Goal: Task Accomplishment & Management: Use online tool/utility

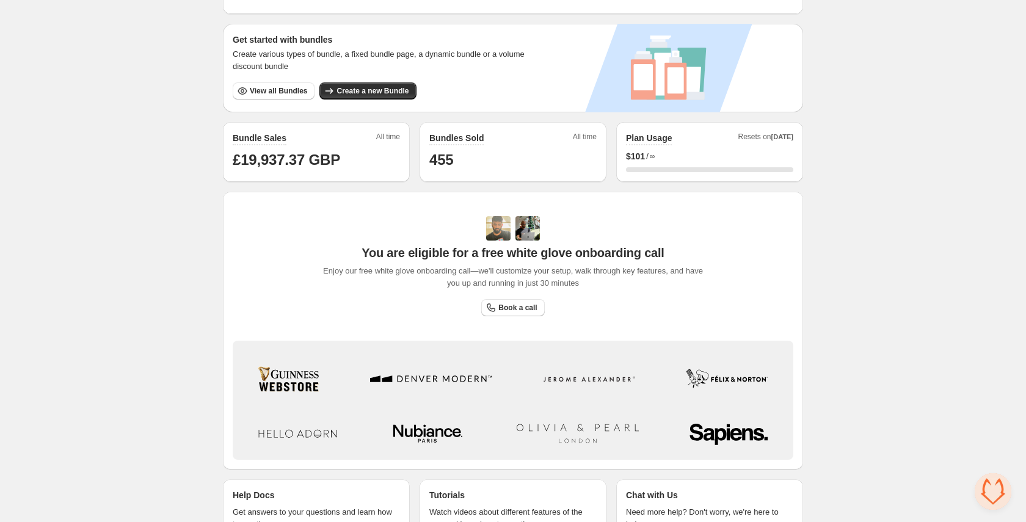
scroll to position [249, 0]
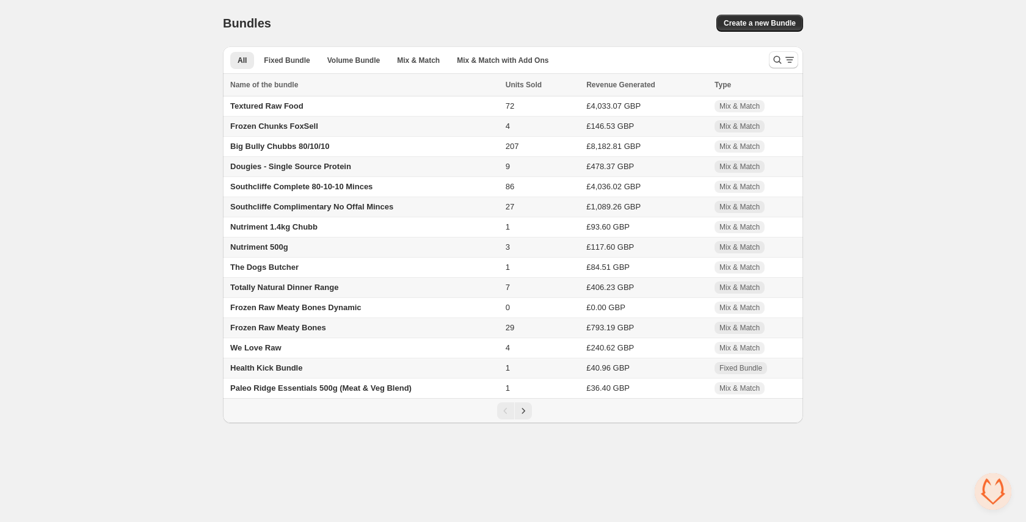
click at [299, 170] on span "Dougies - Single Source Protein" at bounding box center [290, 166] width 121 height 9
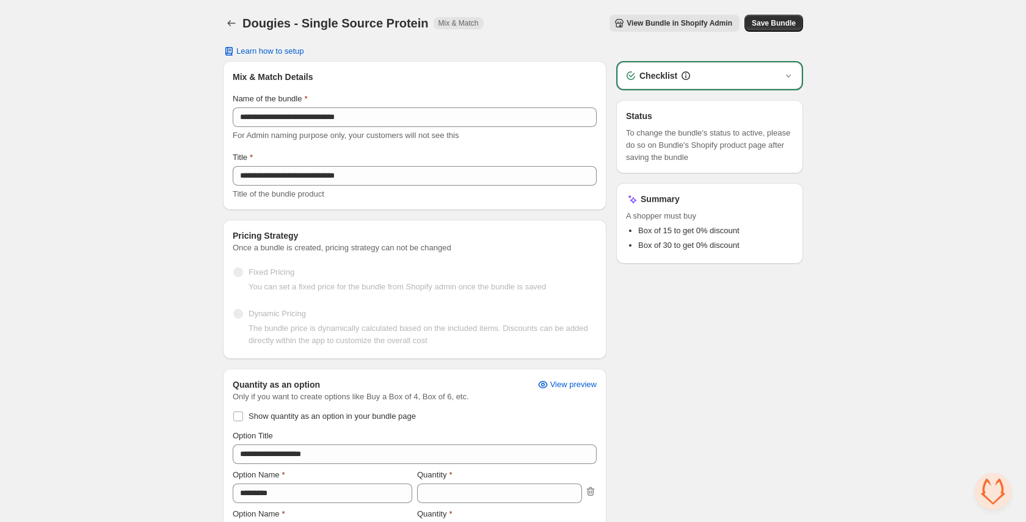
scroll to position [825, 0]
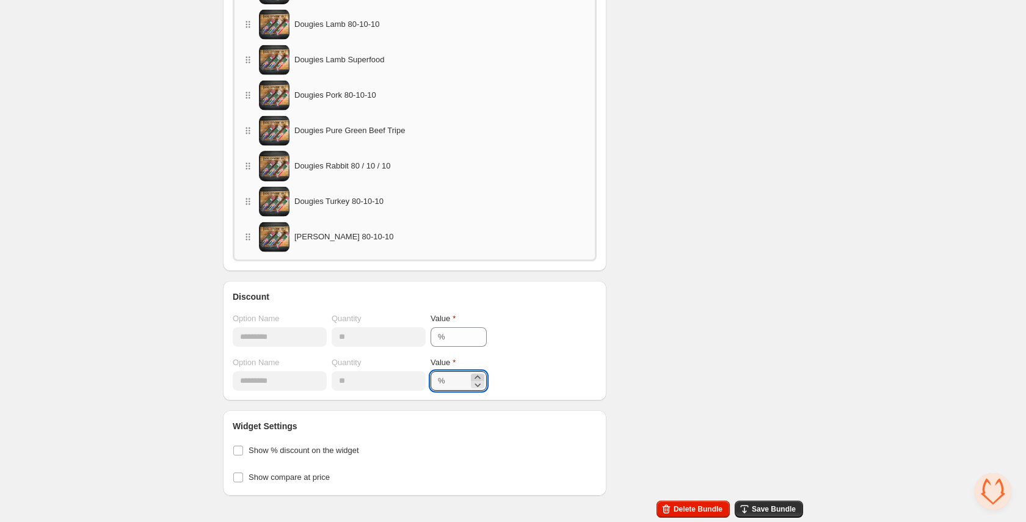
click at [484, 376] on icon at bounding box center [477, 377] width 12 height 12
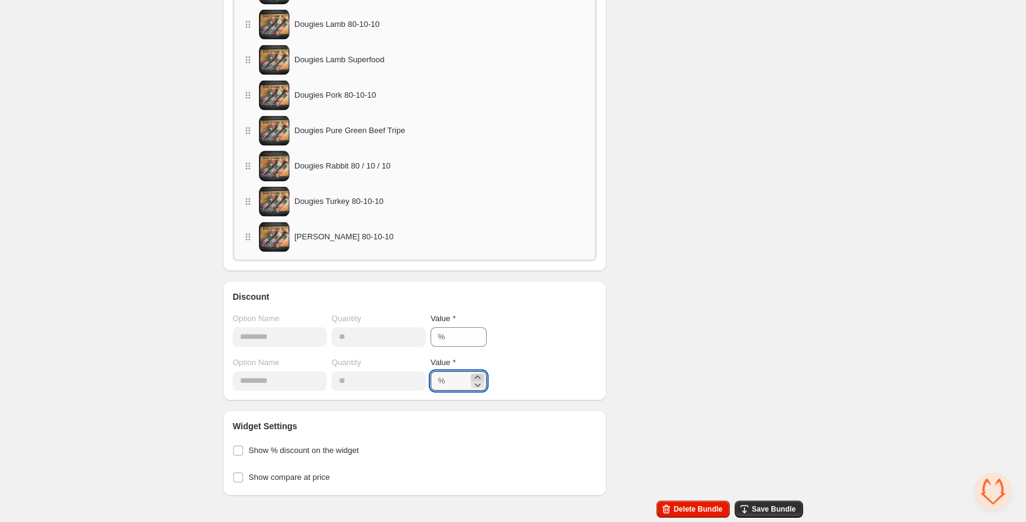
click at [484, 376] on icon at bounding box center [477, 377] width 12 height 12
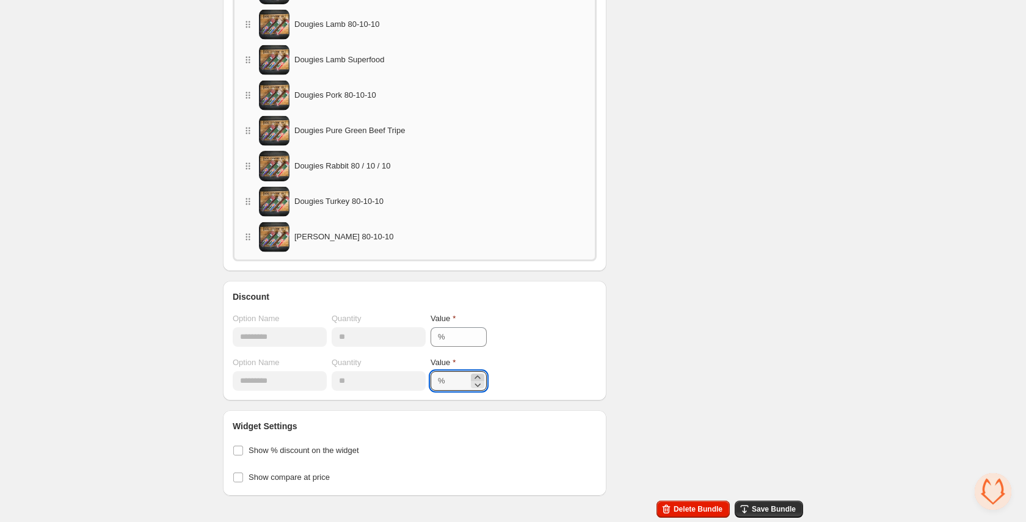
click at [484, 376] on icon at bounding box center [477, 377] width 12 height 12
click at [484, 384] on icon at bounding box center [477, 385] width 12 height 12
type input "**"
click at [761, 510] on span "Save Bundle" at bounding box center [774, 509] width 44 height 10
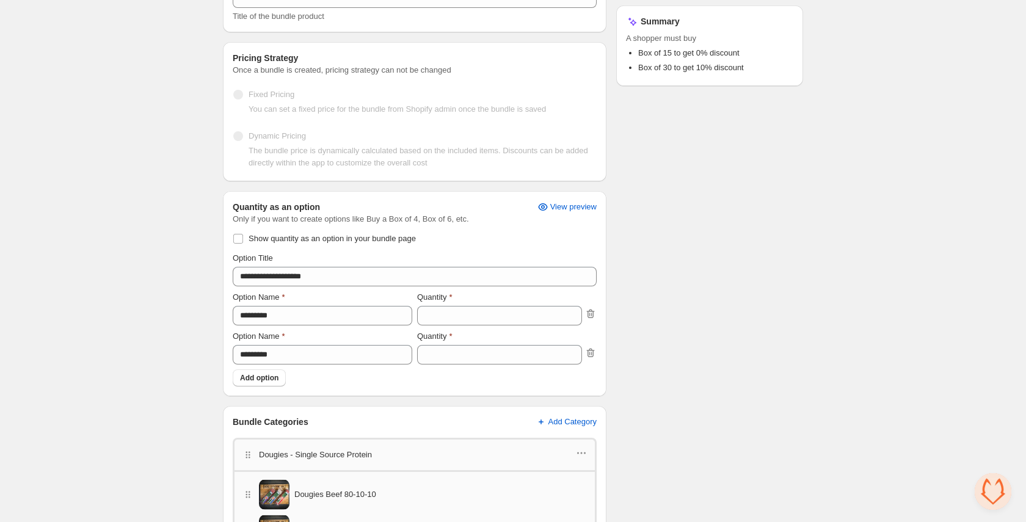
scroll to position [146, 0]
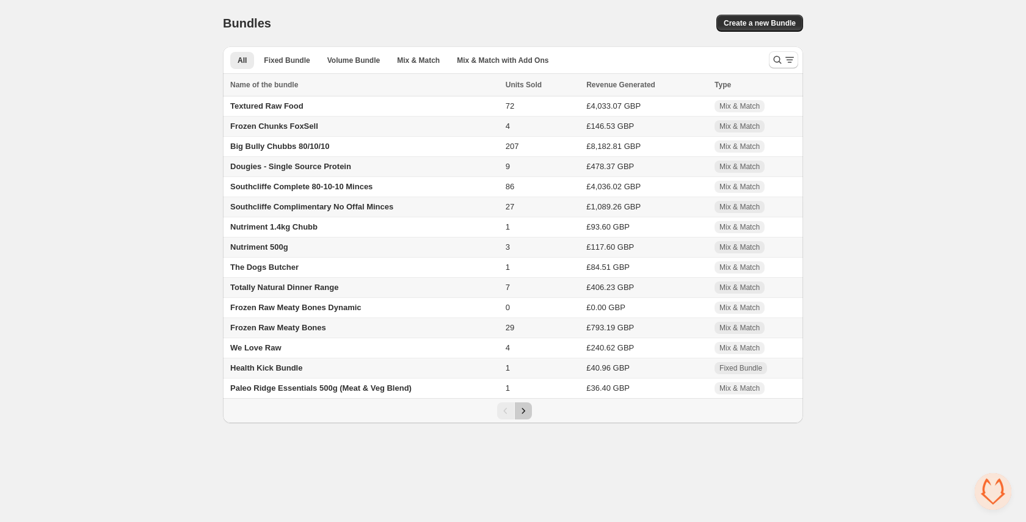
click at [525, 417] on icon "Next" at bounding box center [523, 411] width 12 height 12
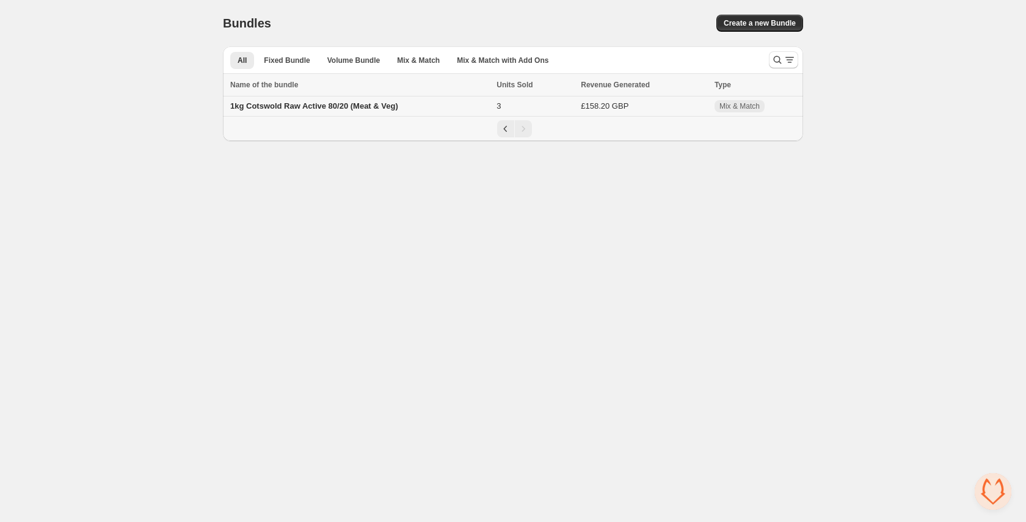
click at [367, 109] on span "1kg Cotswold Raw Active 80/20 (Meat & Veg)" at bounding box center [314, 105] width 168 height 9
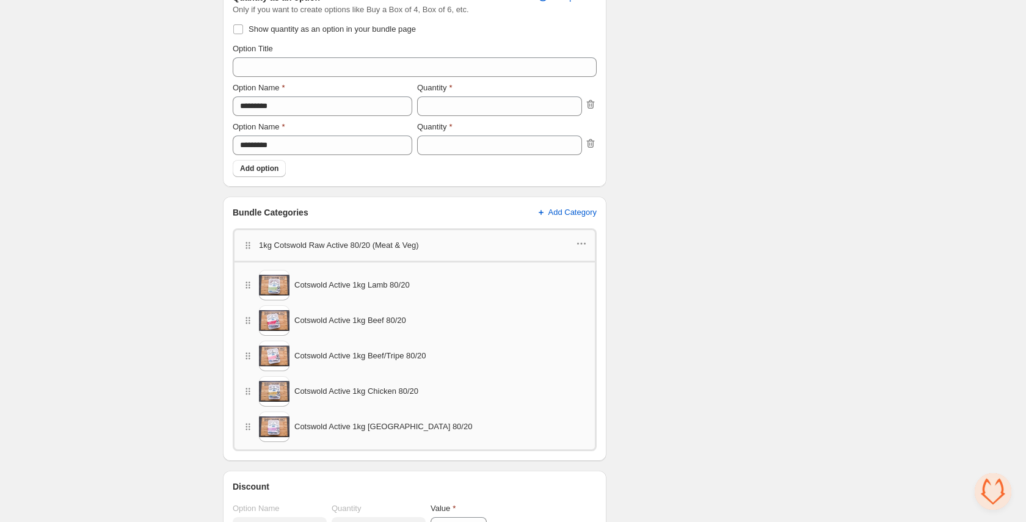
scroll to position [577, 0]
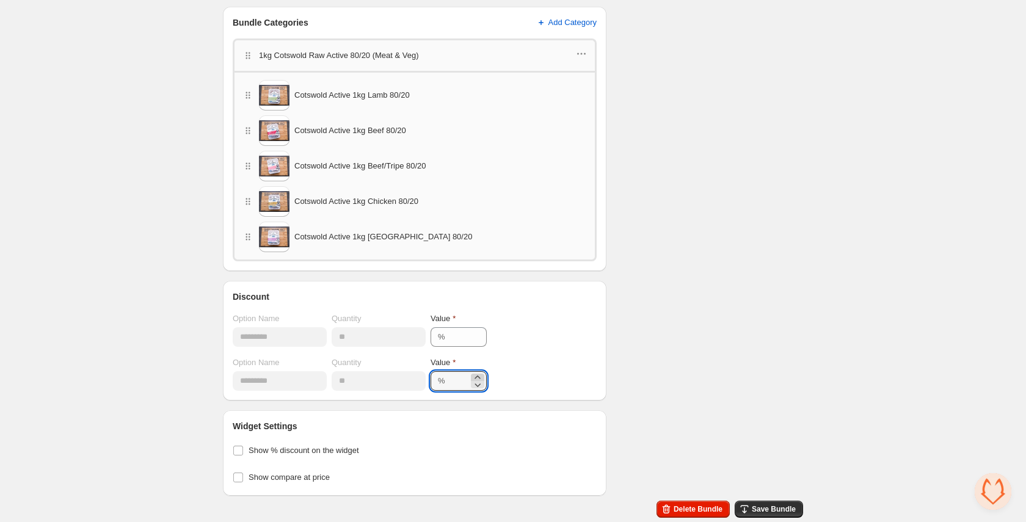
click at [480, 376] on icon at bounding box center [476, 377] width 5 height 3
click at [480, 377] on icon at bounding box center [476, 377] width 5 height 3
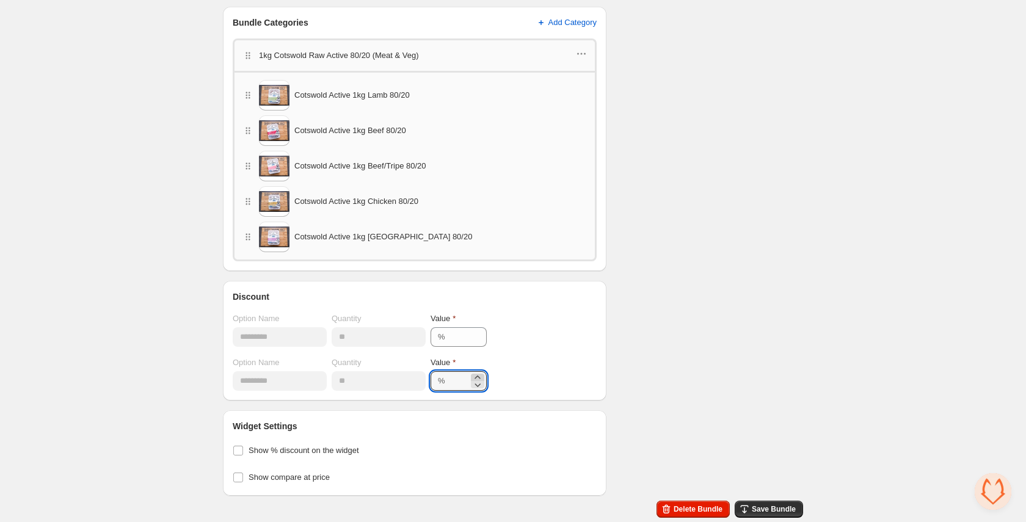
click at [480, 377] on icon at bounding box center [476, 377] width 5 height 3
drag, startPoint x: 501, startPoint y: 376, endPoint x: 507, endPoint y: 379, distance: 6.3
click at [484, 376] on icon at bounding box center [477, 377] width 12 height 12
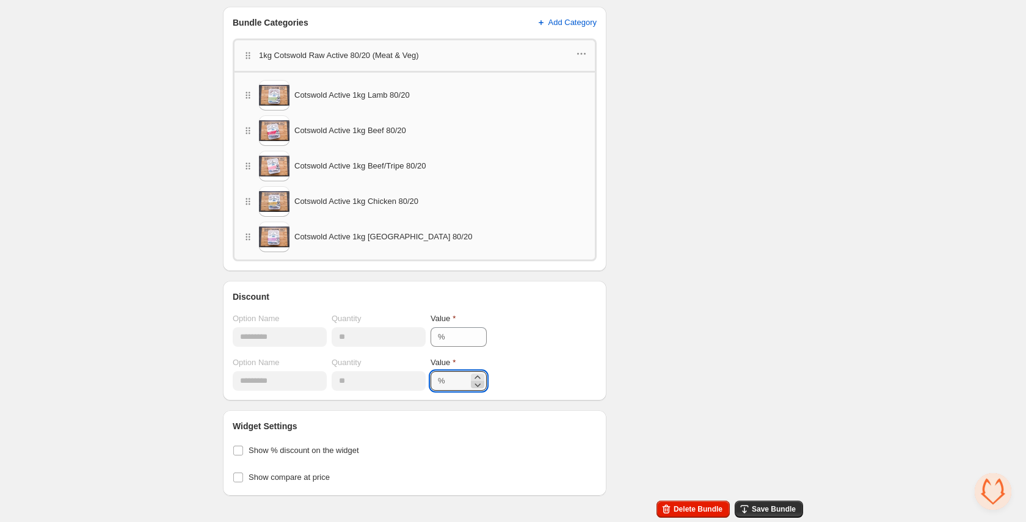
type input "**"
click at [765, 507] on span "Save Bundle" at bounding box center [774, 509] width 44 height 10
click at [755, 501] on button "Save Bundle" at bounding box center [769, 509] width 68 height 17
click at [238, 449] on span at bounding box center [238, 451] width 10 height 10
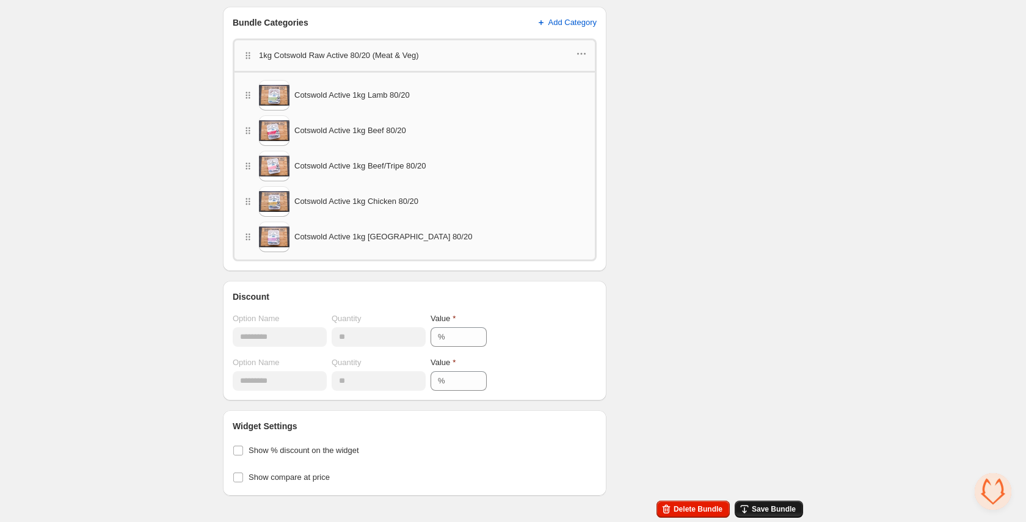
click at [788, 504] on span "Save Bundle" at bounding box center [774, 509] width 44 height 10
click at [785, 506] on span "Save Bundle" at bounding box center [774, 509] width 44 height 10
